Goal: Navigation & Orientation: Understand site structure

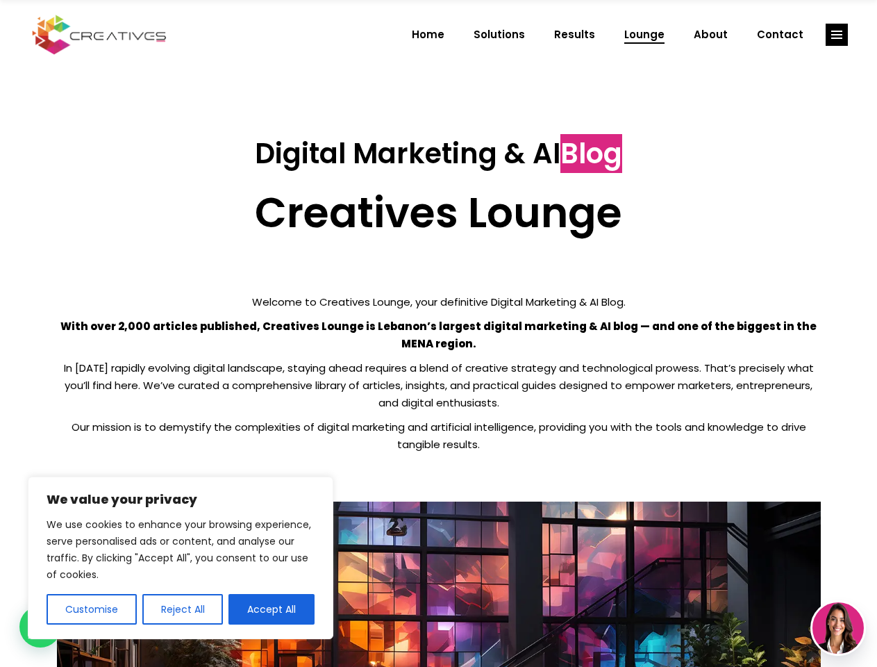
click at [438, 333] on p "With over 2,000 articles published, Creatives Lounge is Lebanon’s largest digit…" at bounding box center [439, 334] width 764 height 35
click at [91, 609] on button "Customise" at bounding box center [92, 609] width 90 height 31
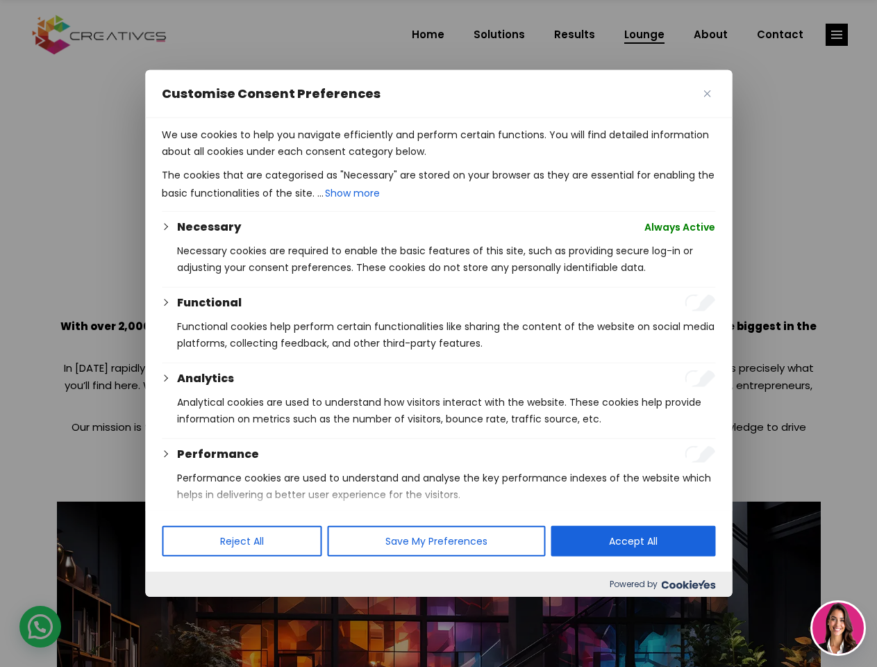
click at [182, 609] on div at bounding box center [438, 333] width 877 height 667
click at [272, 160] on p "We use cookies to help you navigate efficiently and perform certain functions. …" at bounding box center [439, 142] width 554 height 33
click at [837, 35] on div at bounding box center [438, 333] width 877 height 667
click at [839, 628] on img at bounding box center [838, 627] width 51 height 51
